Goal: Navigation & Orientation: Understand site structure

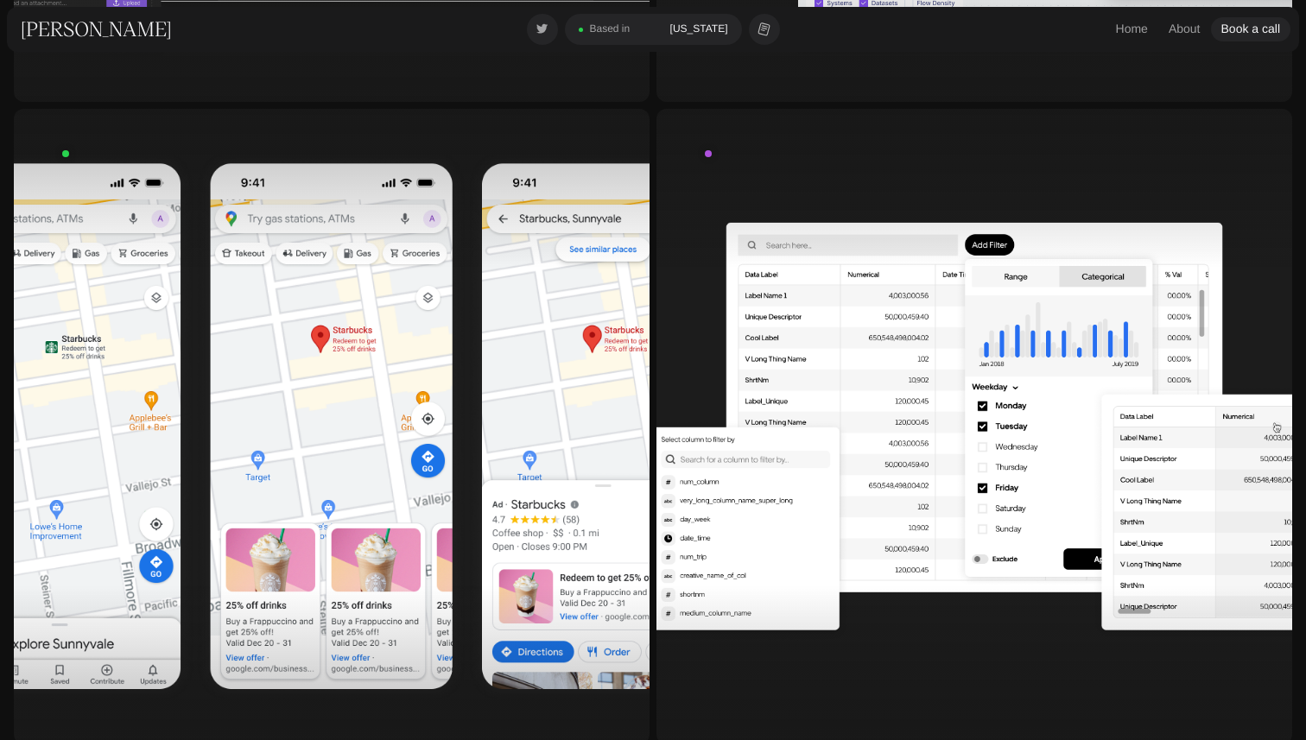
scroll to position [790, 0]
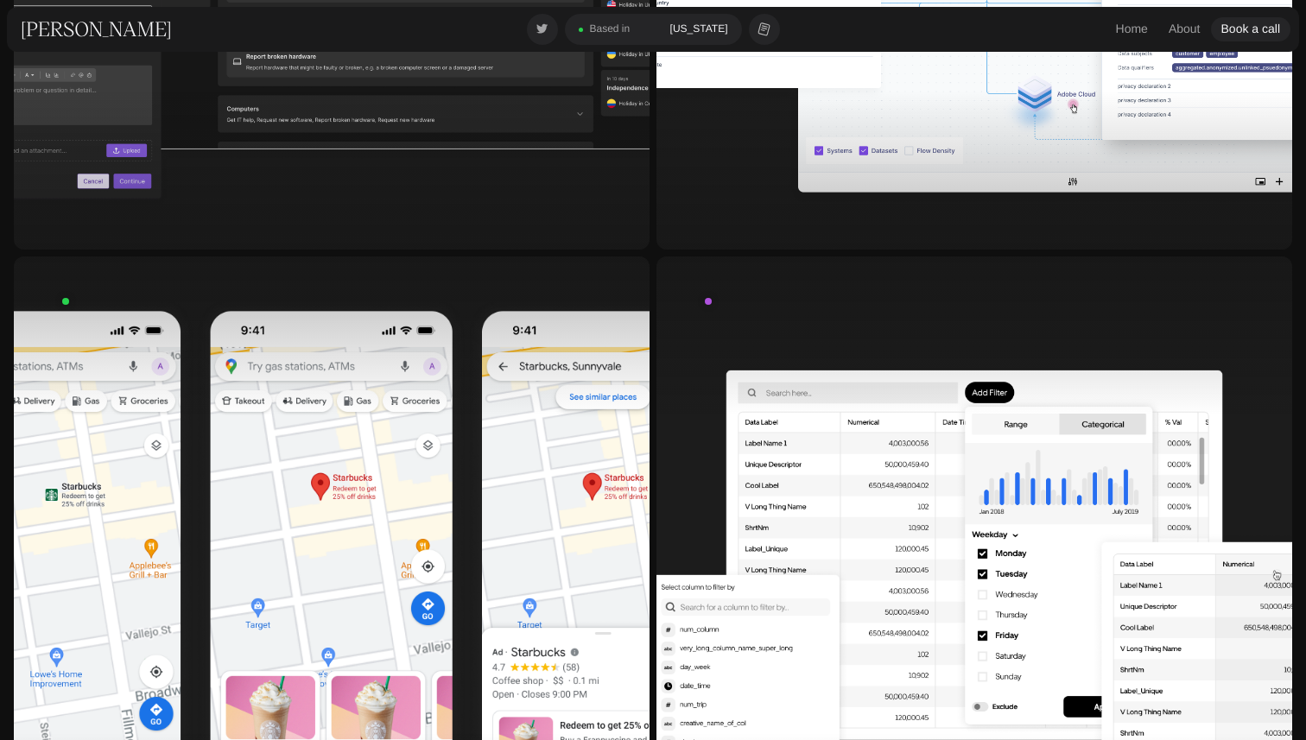
click at [1187, 32] on div "About" at bounding box center [1184, 29] width 32 height 17
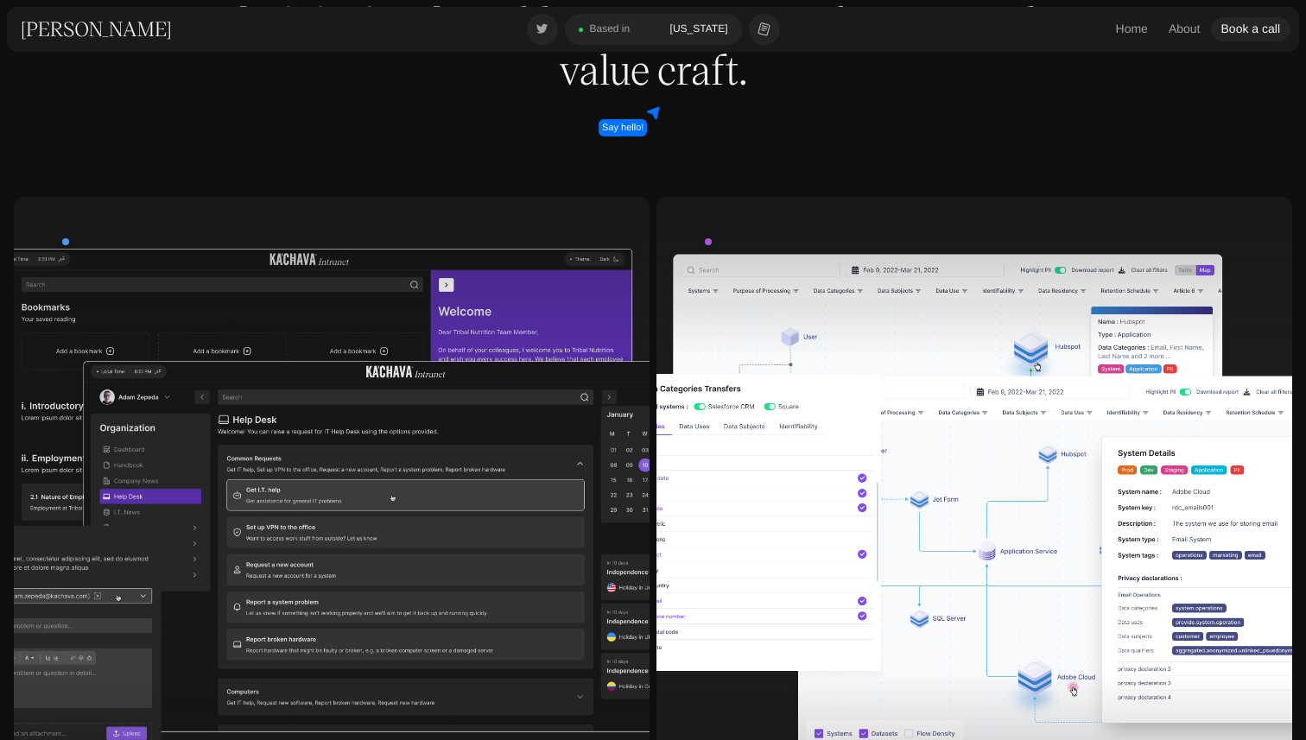
scroll to position [208, 0]
click at [328, 390] on div at bounding box center [332, 514] width 636 height 636
click at [899, 471] on div at bounding box center [974, 514] width 636 height 636
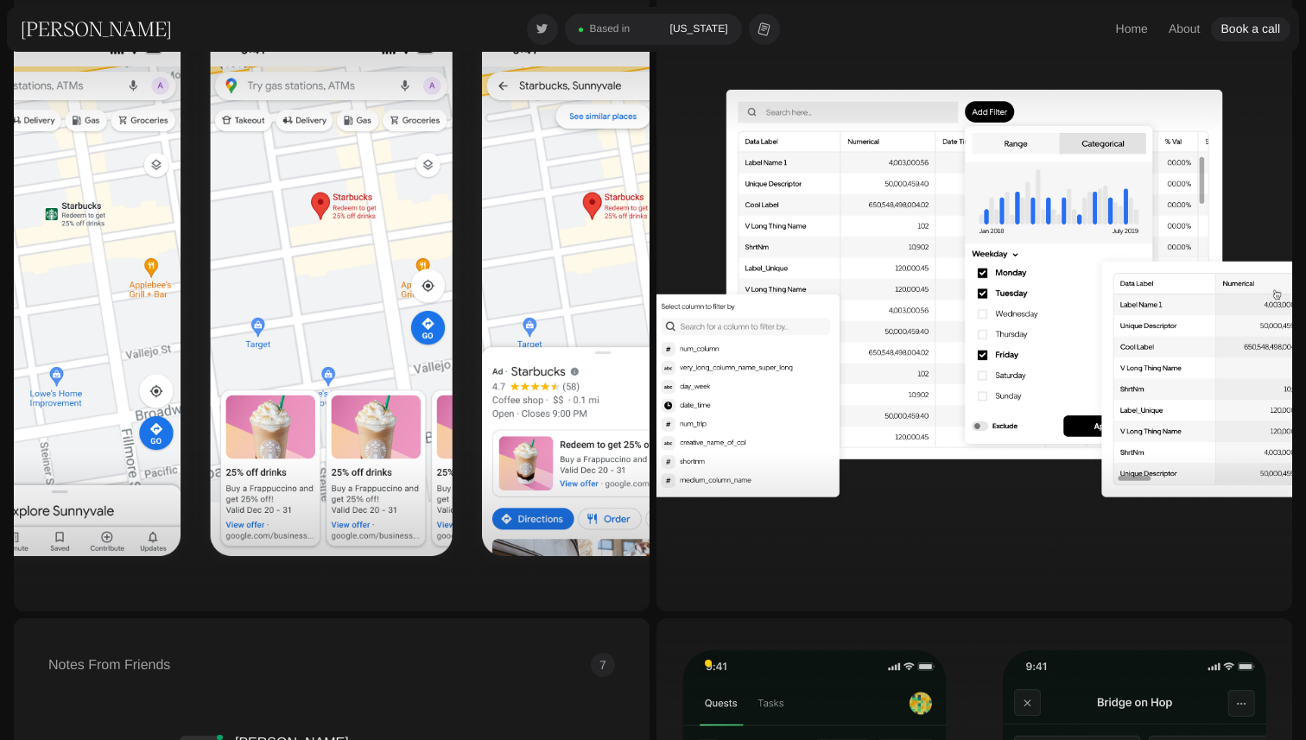
scroll to position [1079, 0]
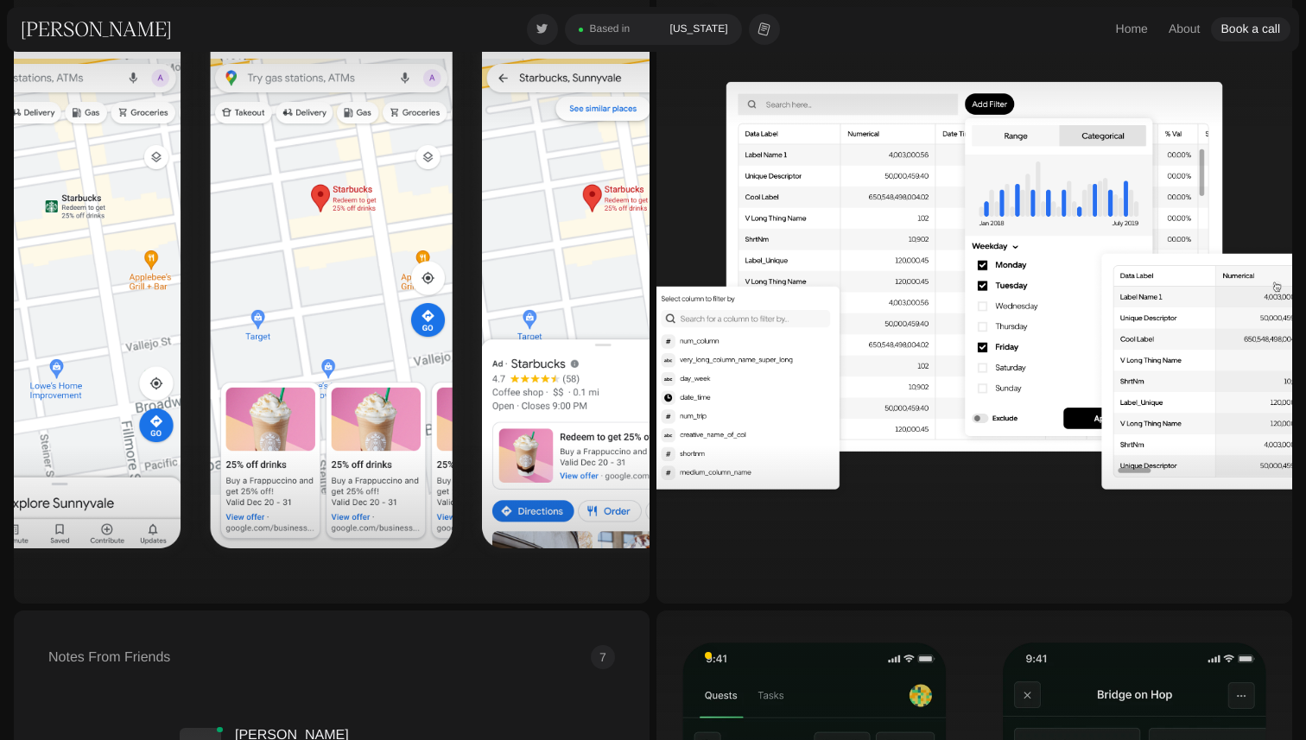
click at [377, 399] on div at bounding box center [332, 286] width 636 height 636
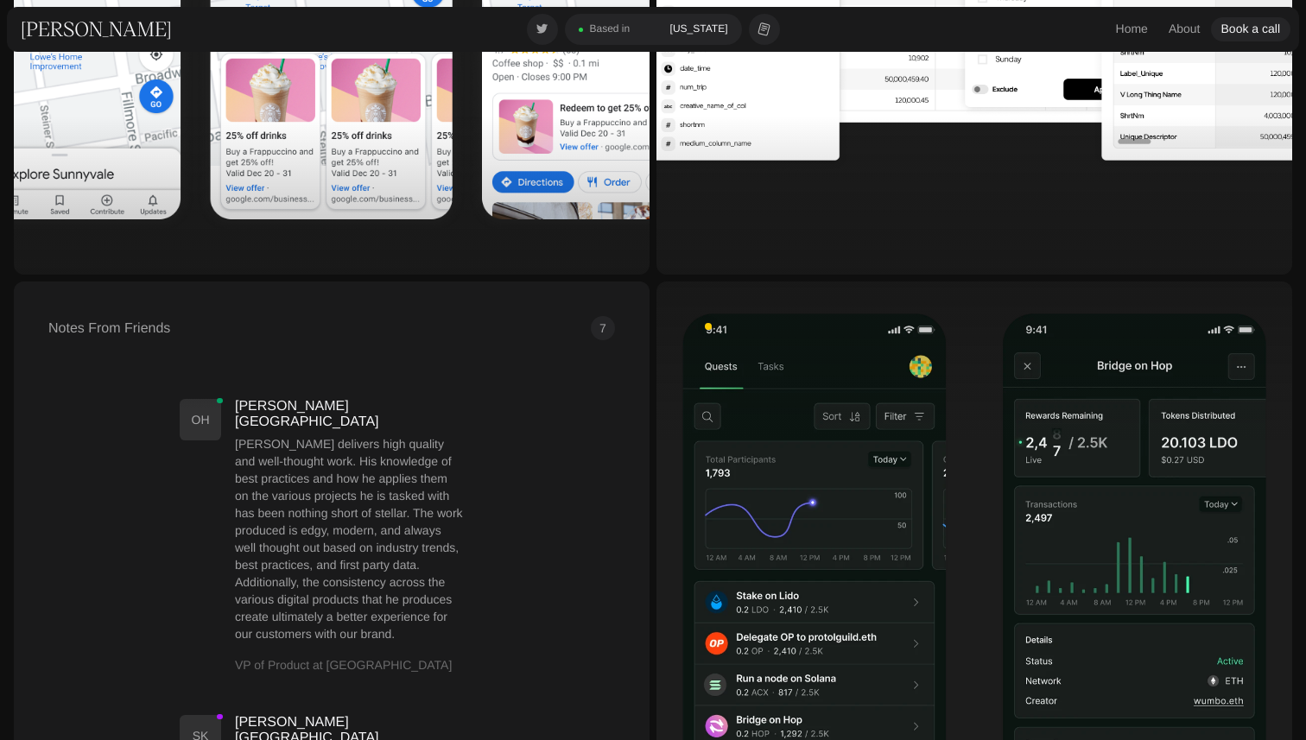
scroll to position [1465, 0]
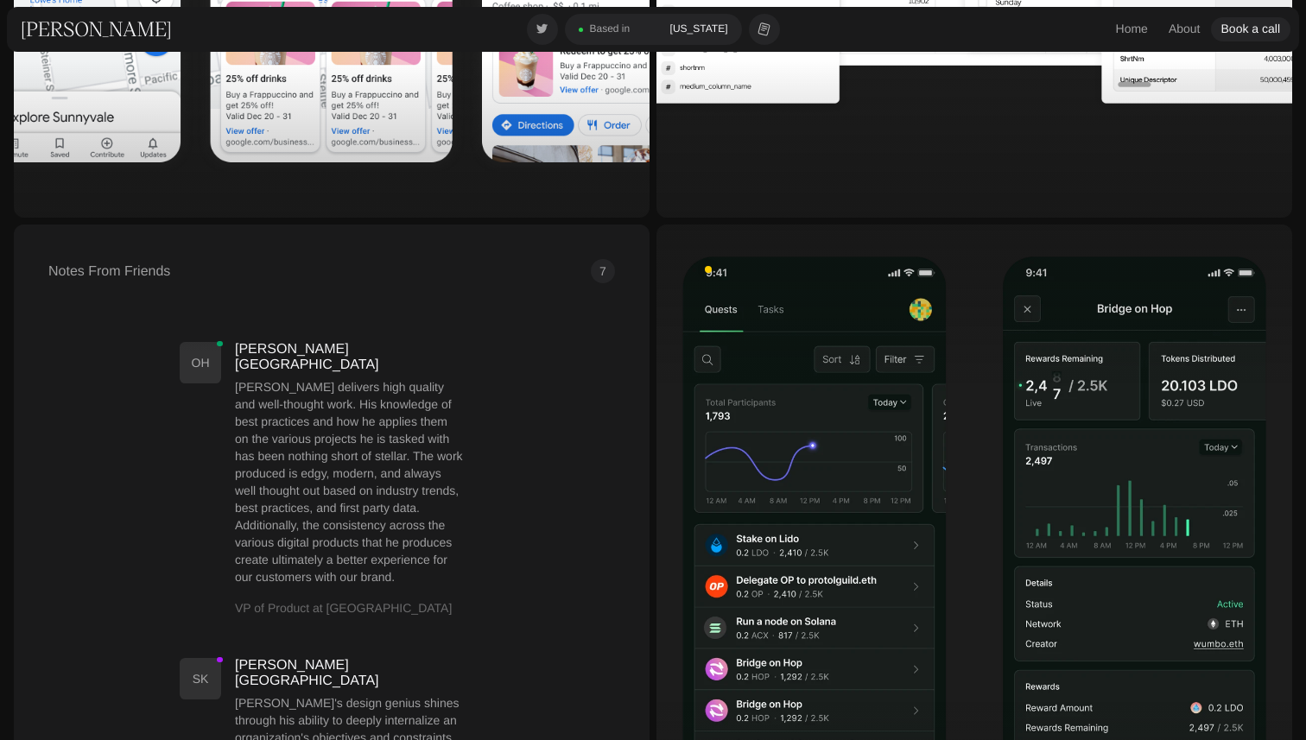
click at [858, 486] on div at bounding box center [974, 543] width 636 height 636
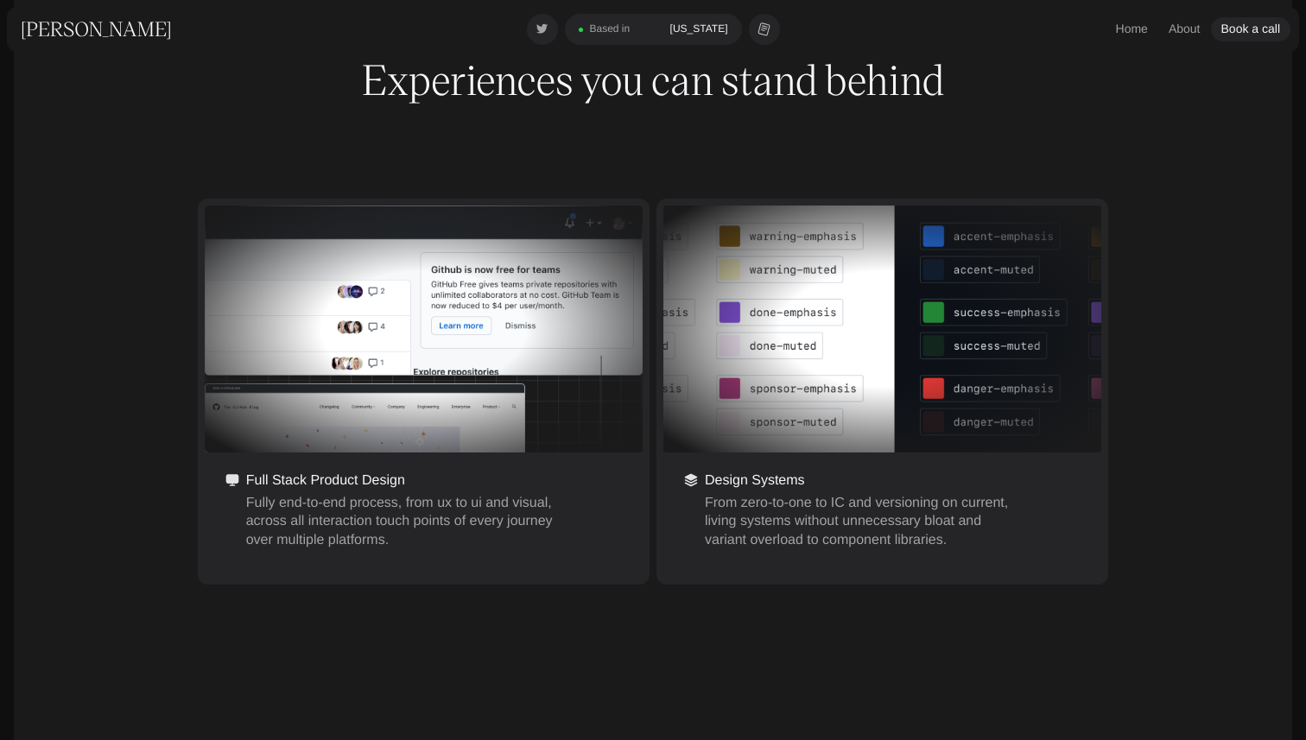
scroll to position [524, 0]
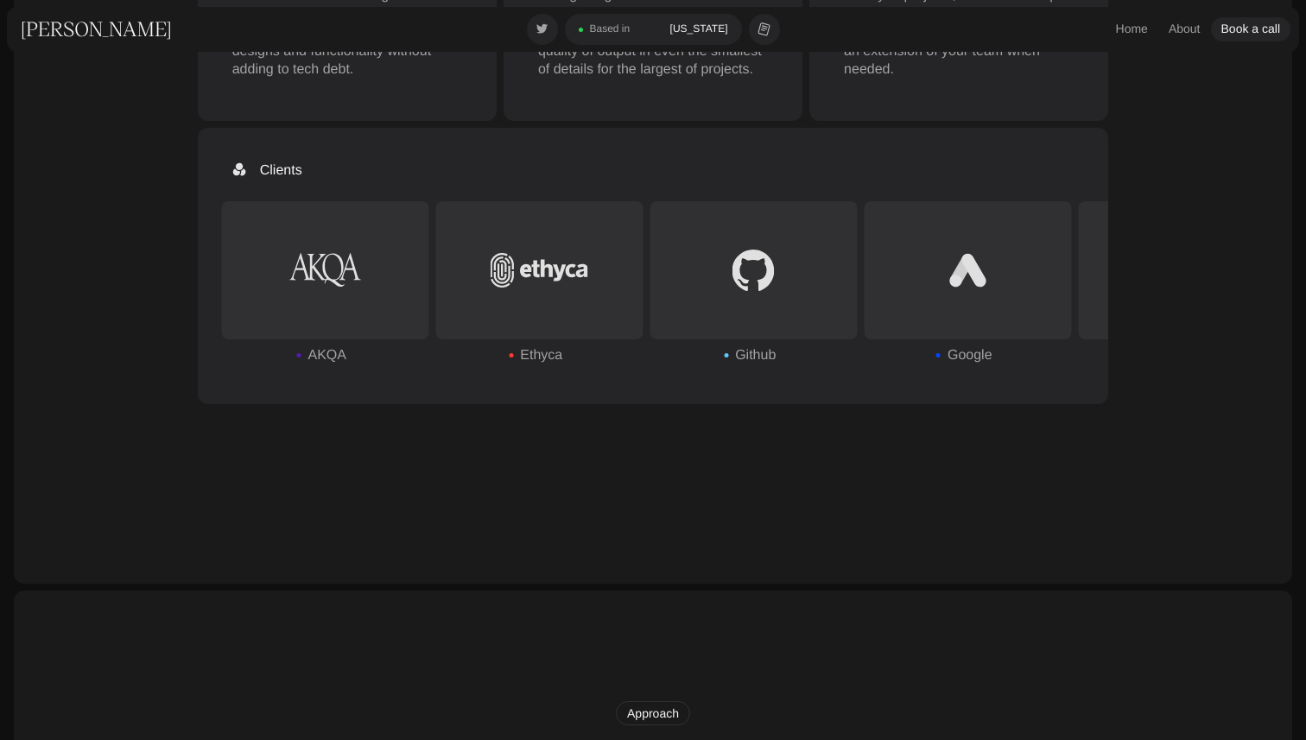
scroll to position [1353, 0]
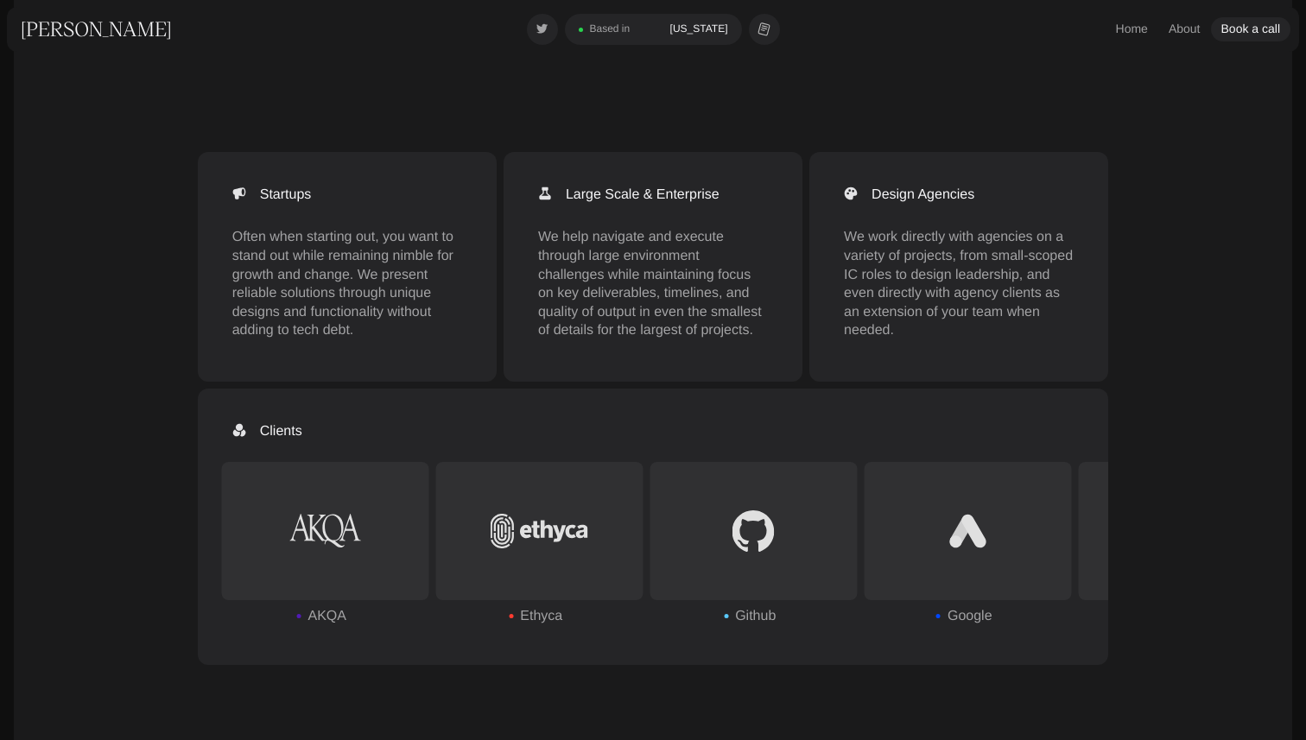
click at [354, 522] on img at bounding box center [324, 531] width 73 height 35
click at [543, 536] on img at bounding box center [540, 531] width 98 height 35
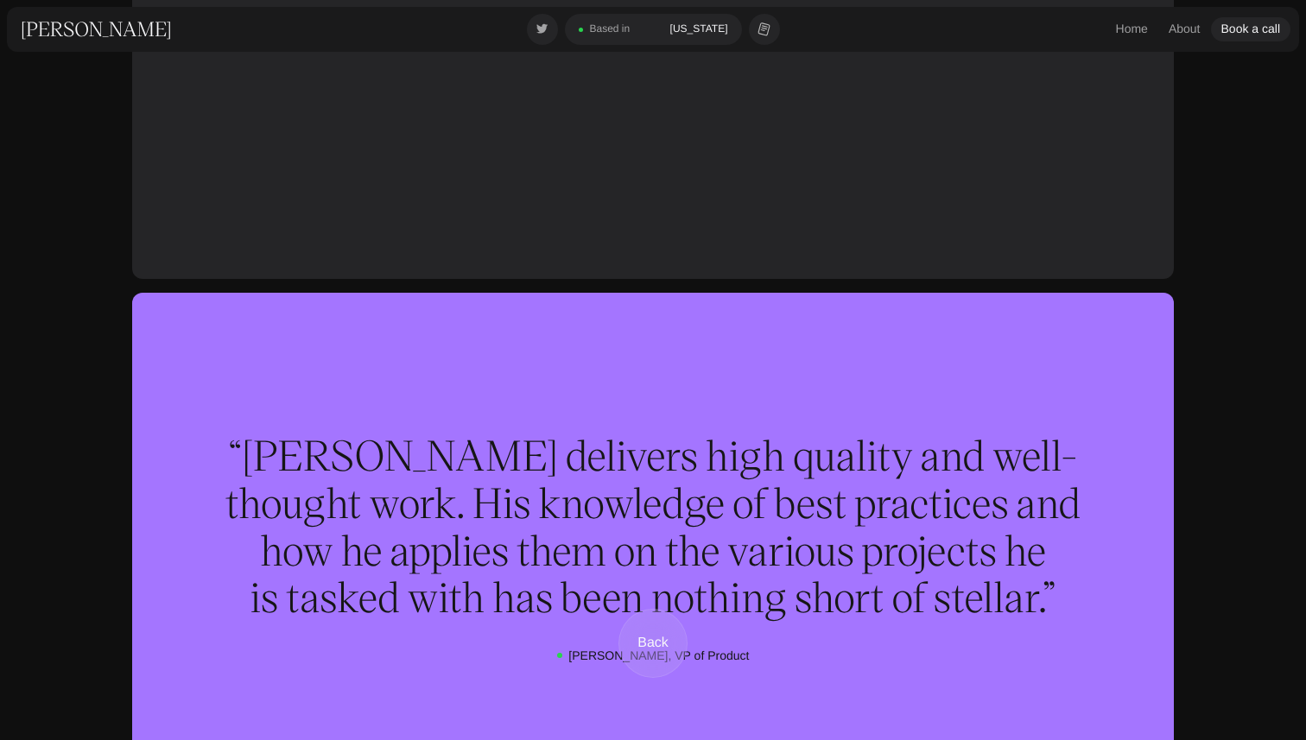
scroll to position [4761, 0]
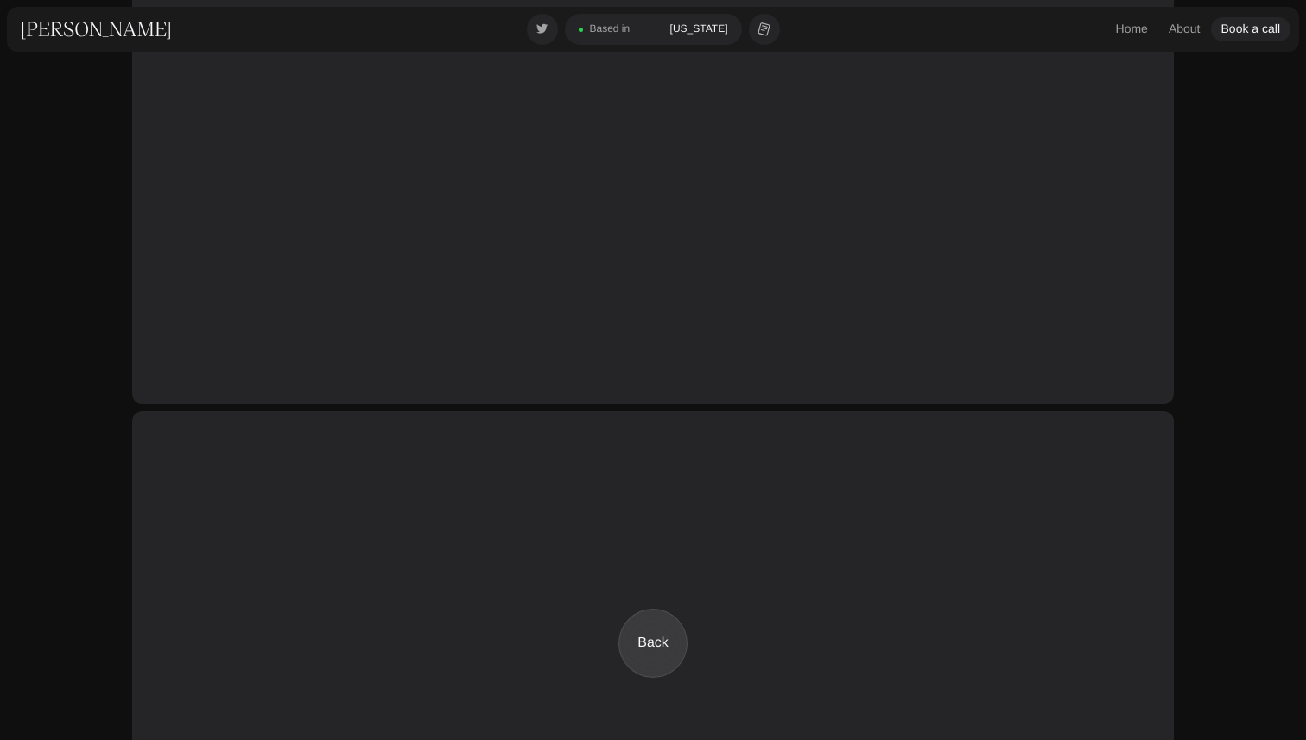
scroll to position [4219, 0]
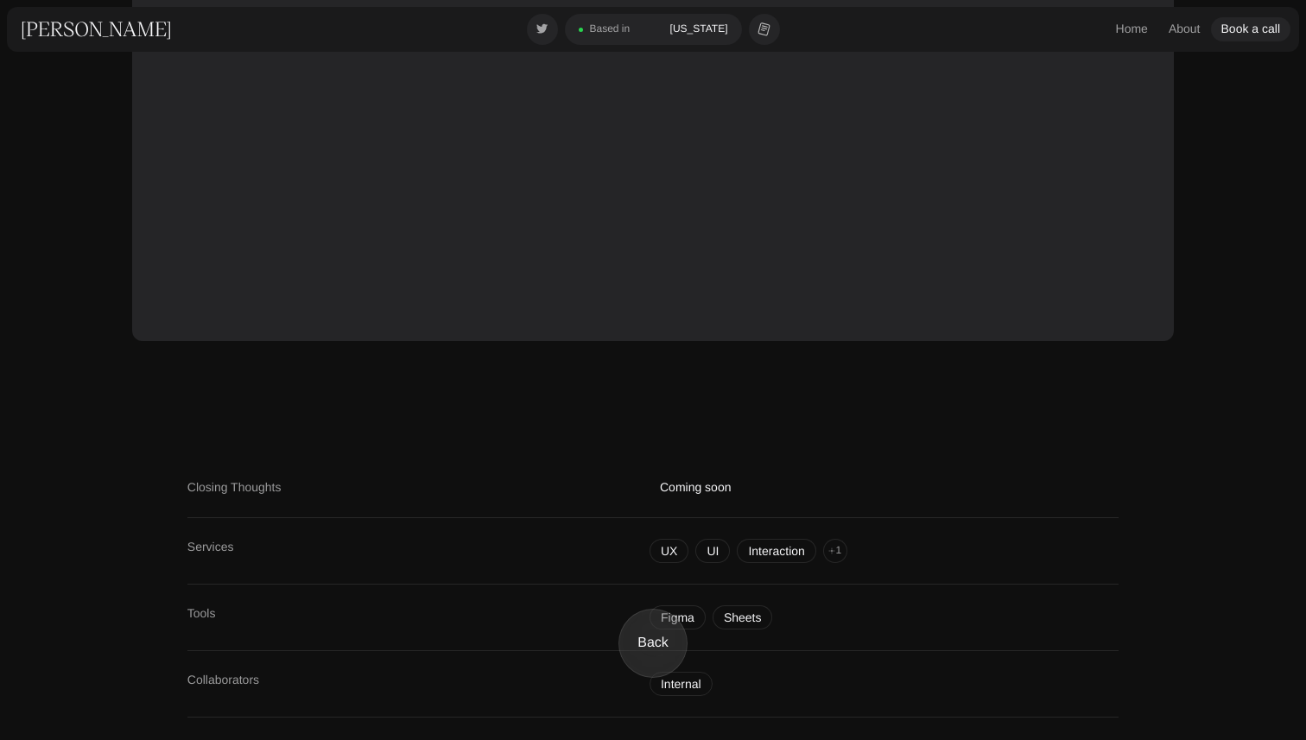
scroll to position [4377, 0]
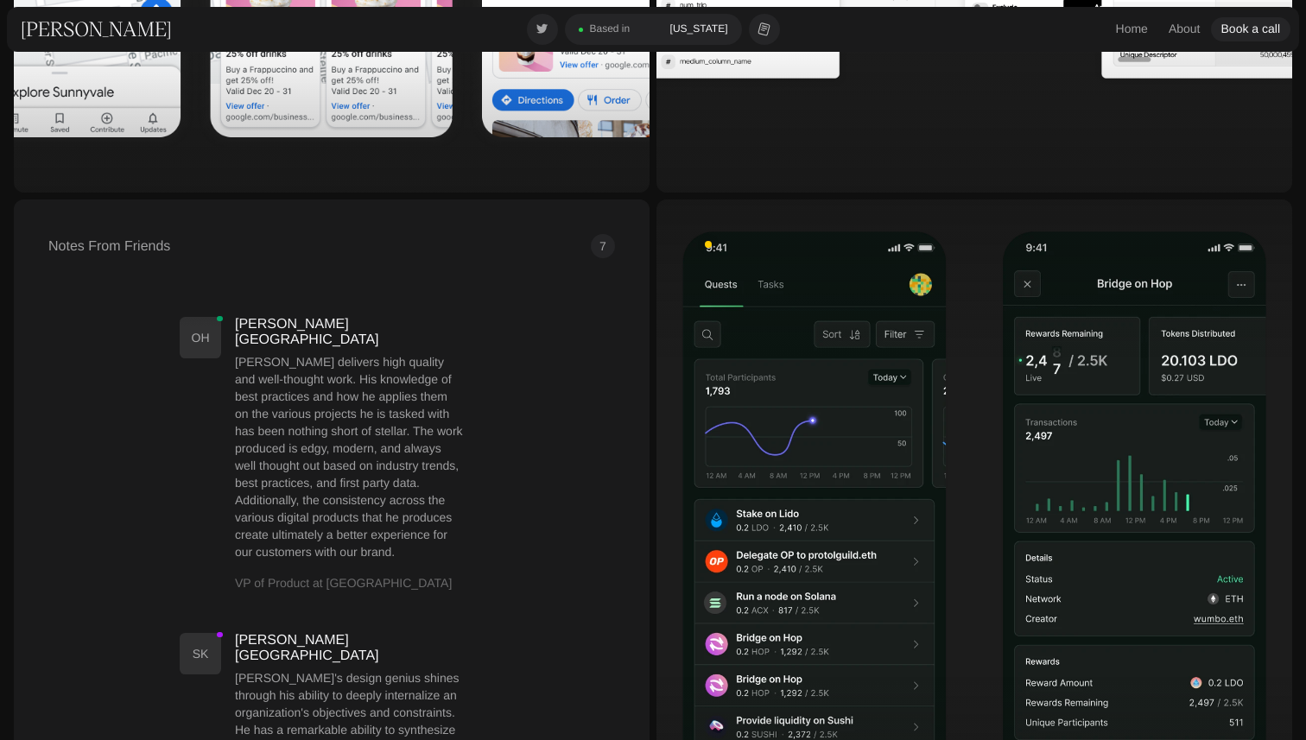
scroll to position [1517, 0]
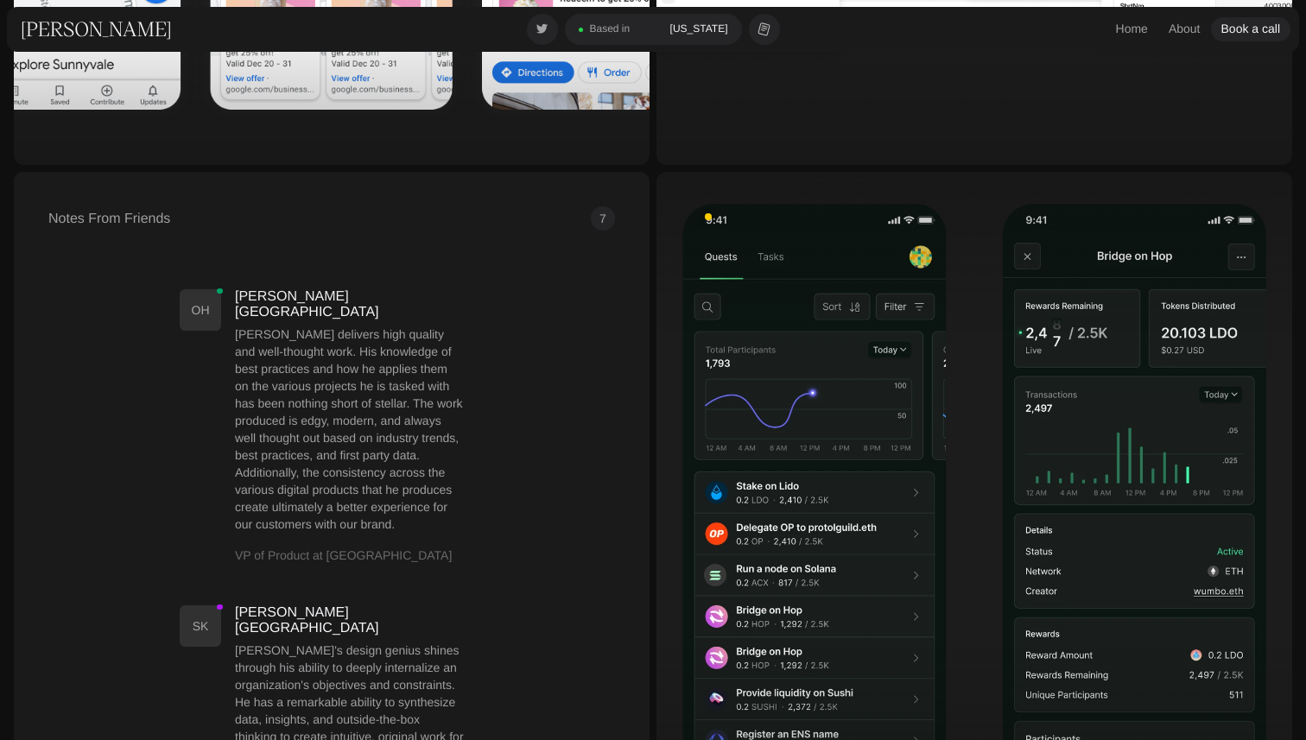
click at [800, 419] on div at bounding box center [974, 490] width 636 height 636
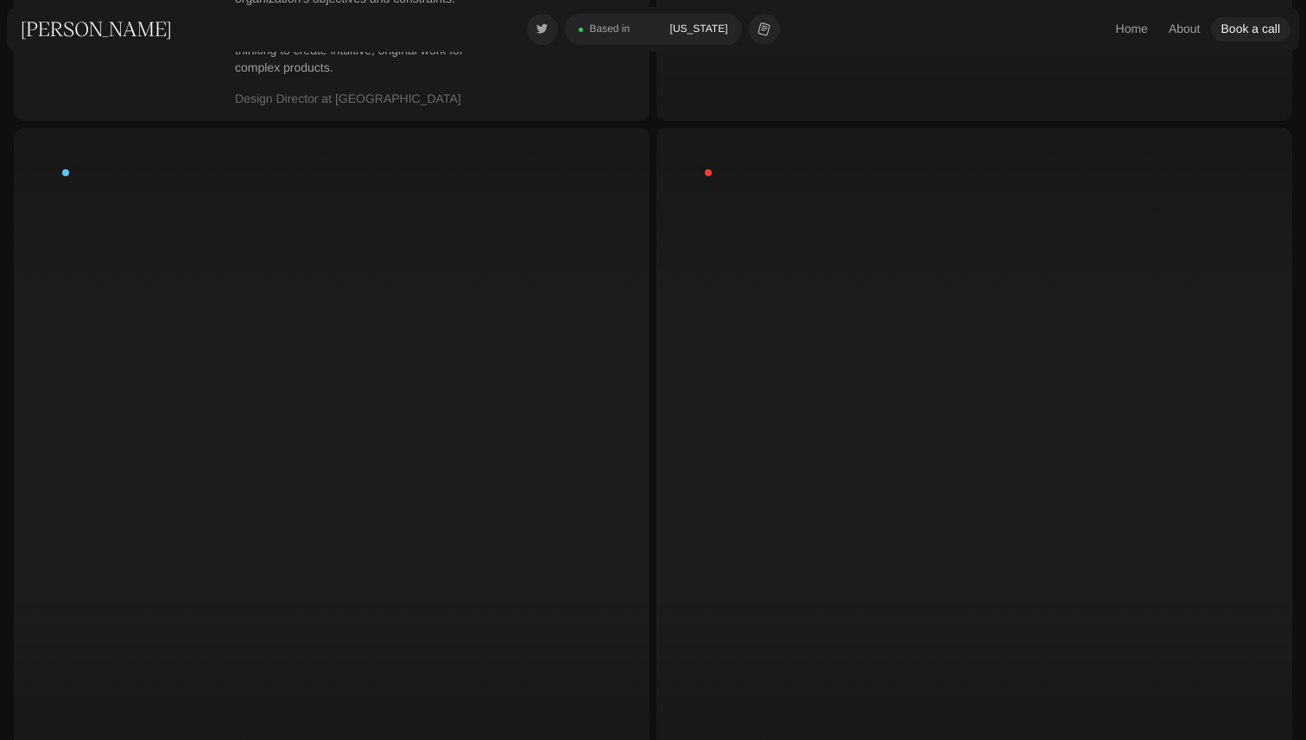
scroll to position [2195, 0]
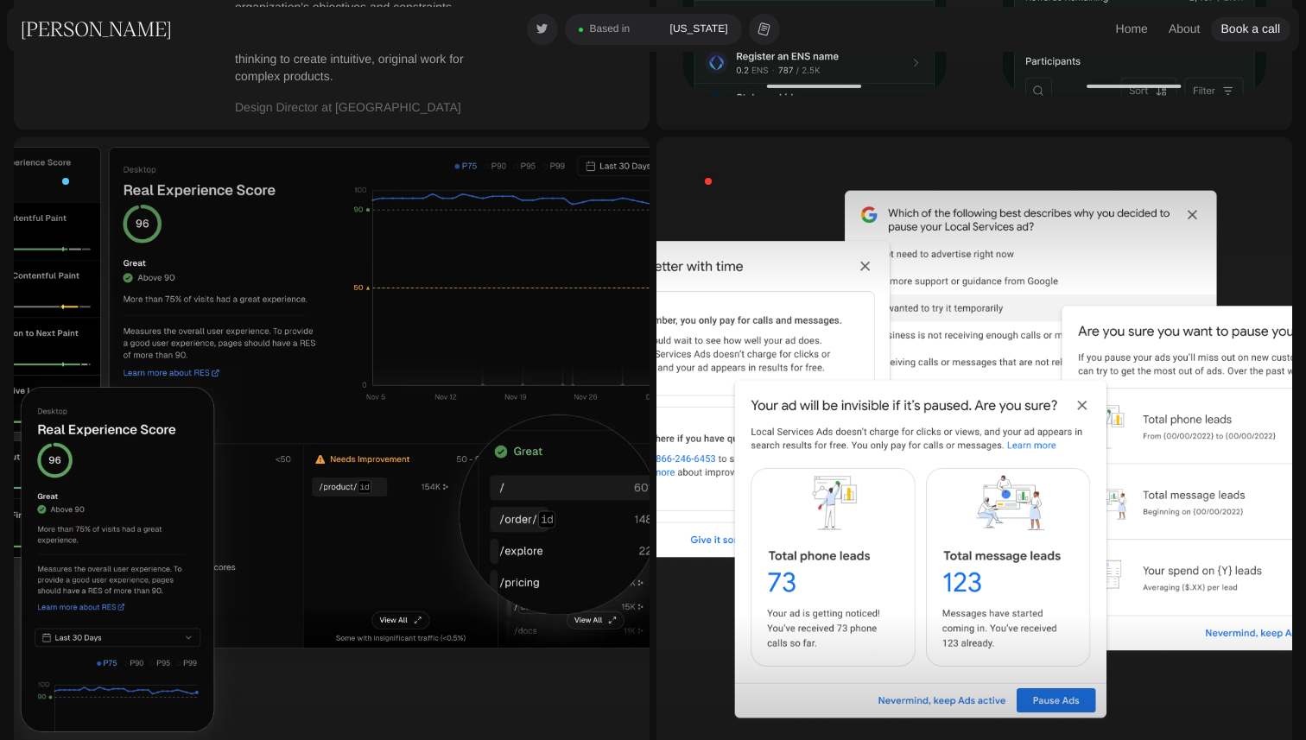
click at [341, 339] on div at bounding box center [332, 454] width 636 height 636
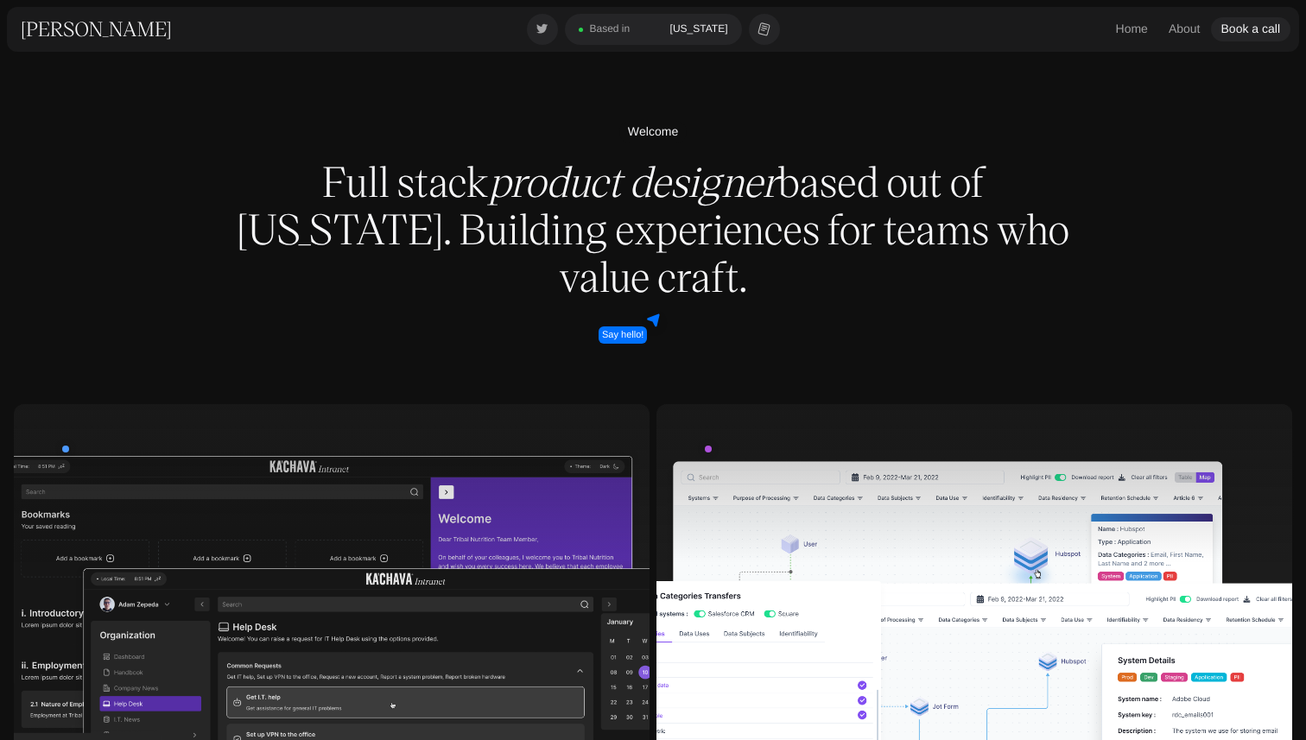
click at [696, 31] on div "[US_STATE]" at bounding box center [699, 29] width 58 height 14
click at [764, 25] on icon at bounding box center [764, 29] width 18 height 24
click at [115, 30] on link "[PERSON_NAME]" at bounding box center [96, 29] width 151 height 26
click at [628, 35] on div "Based in" at bounding box center [610, 29] width 41 height 14
click at [704, 31] on div "[US_STATE]" at bounding box center [699, 29] width 58 height 14
